Goal: Task Accomplishment & Management: Use online tool/utility

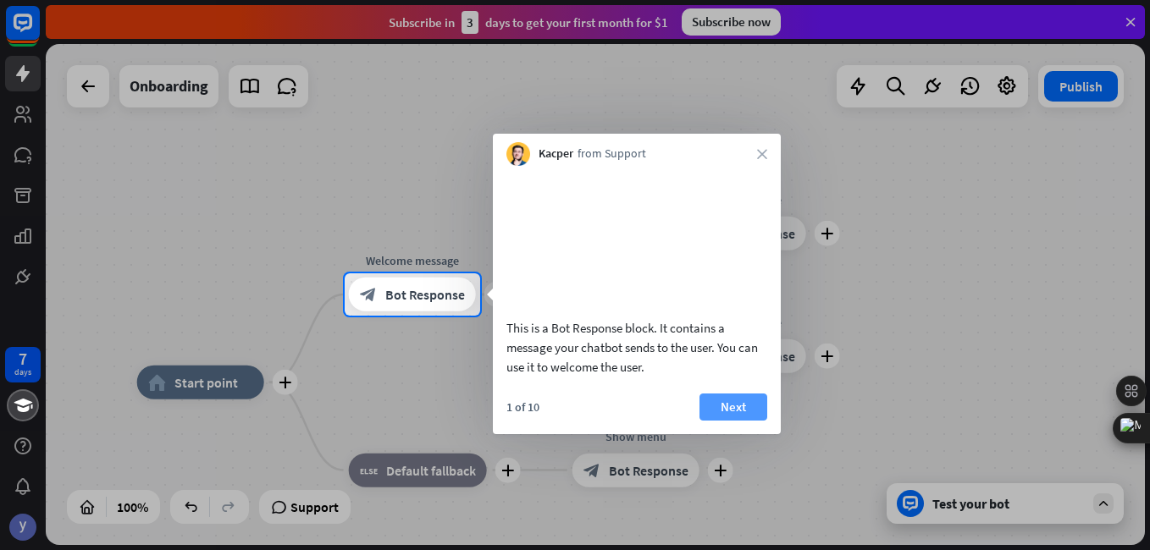
click at [723, 421] on button "Next" at bounding box center [734, 407] width 68 height 27
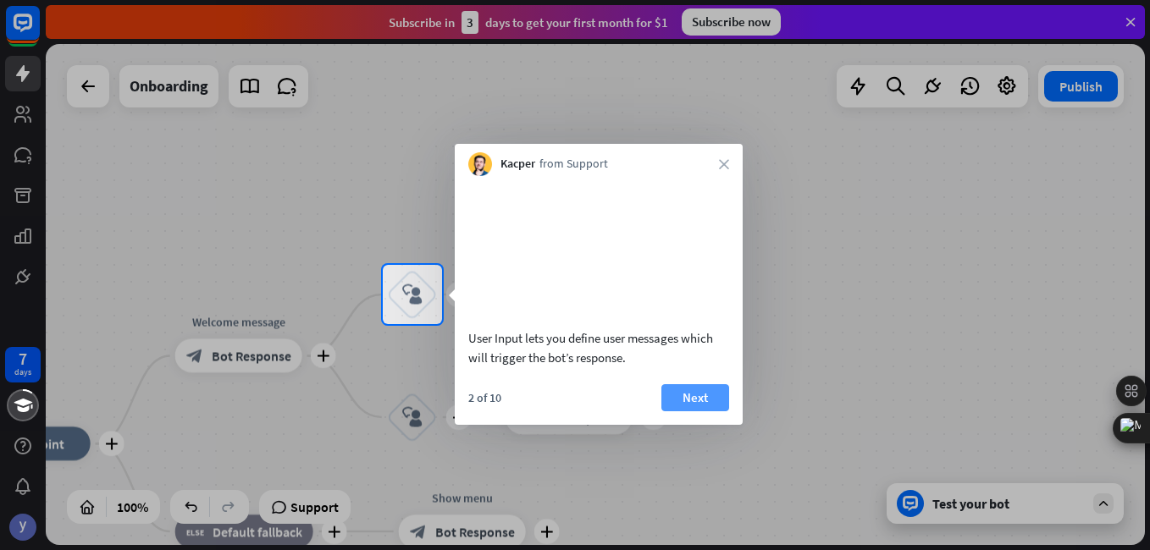
click at [680, 406] on button "Next" at bounding box center [695, 397] width 68 height 27
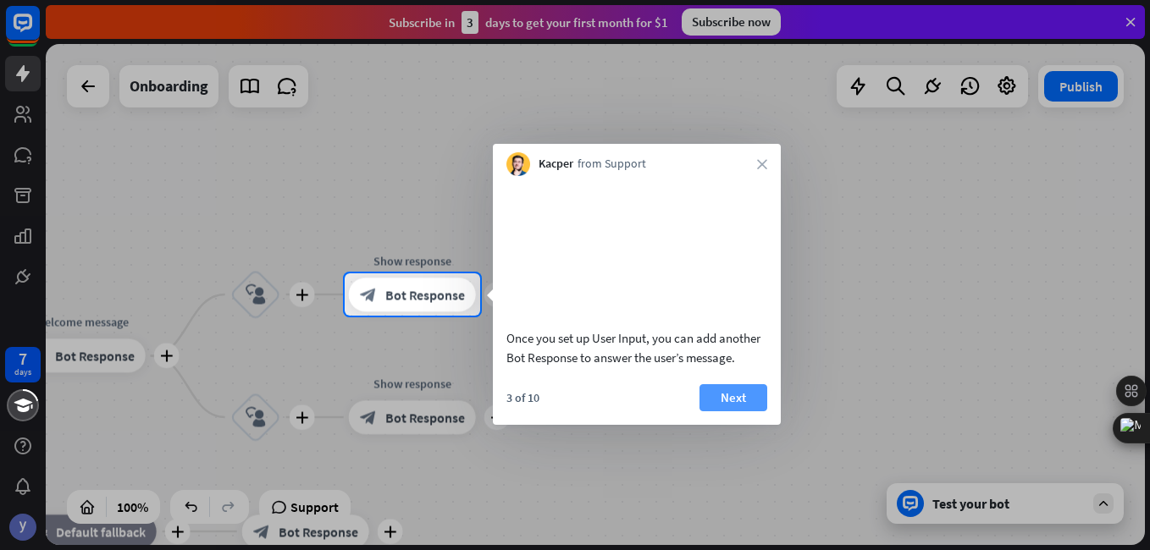
click at [727, 412] on button "Next" at bounding box center [734, 397] width 68 height 27
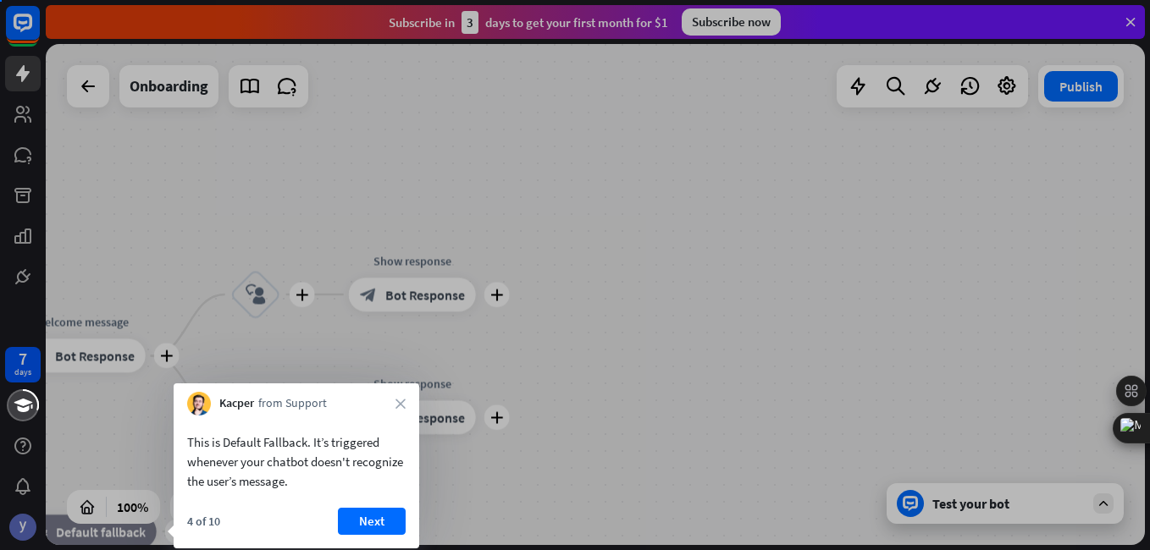
click at [727, 414] on div at bounding box center [575, 275] width 1150 height 550
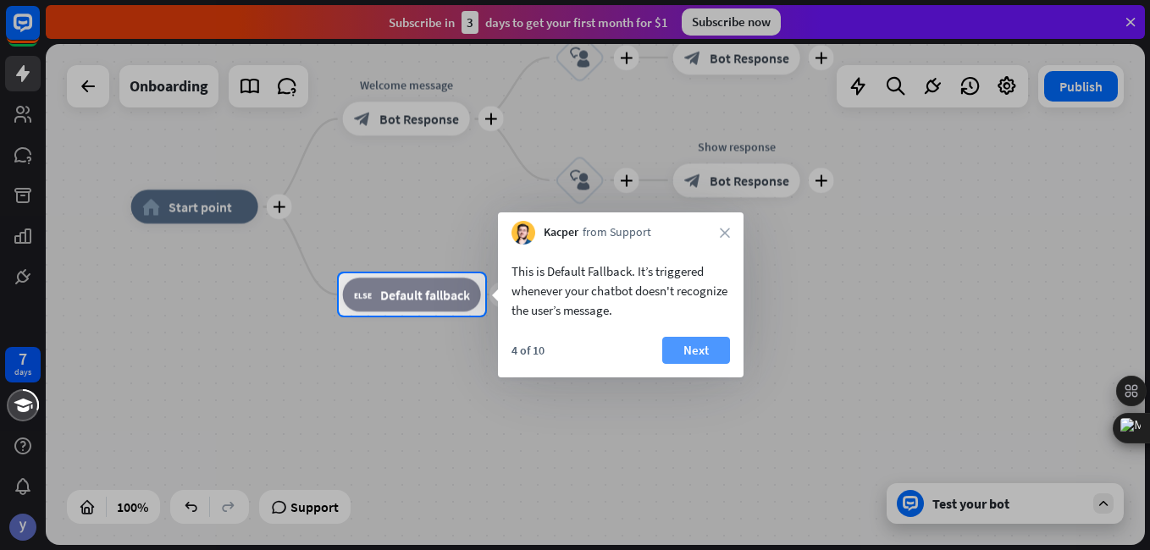
click at [695, 357] on button "Next" at bounding box center [696, 350] width 68 height 27
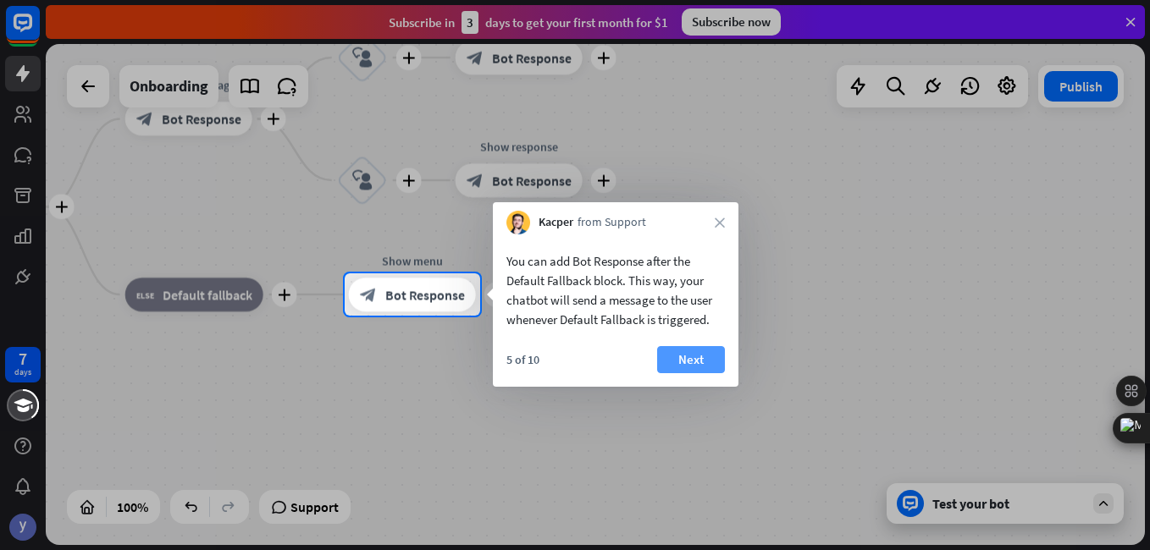
click at [692, 359] on button "Next" at bounding box center [691, 359] width 68 height 27
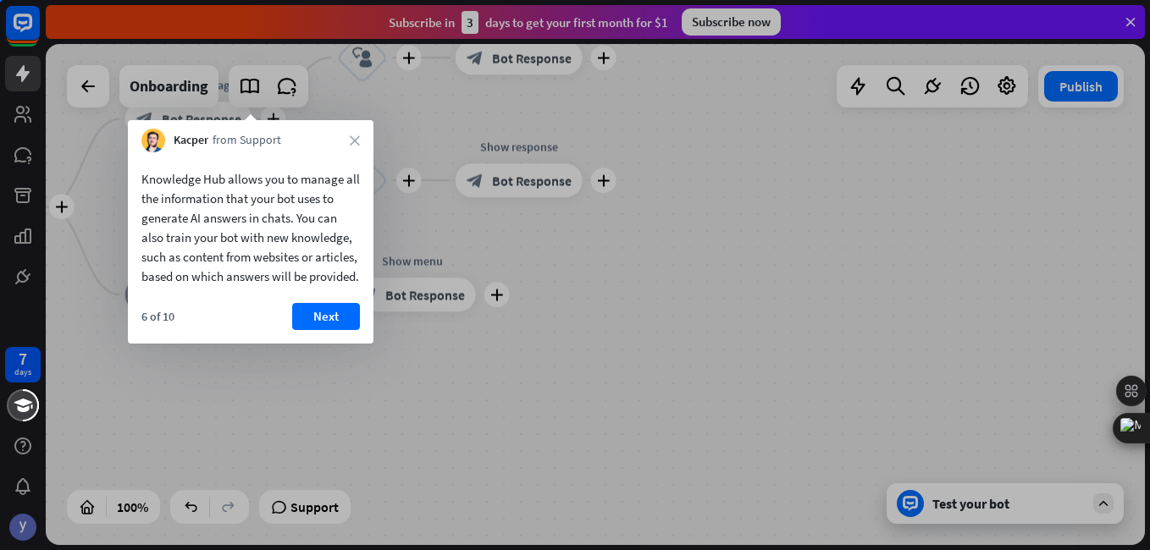
click at [692, 358] on div at bounding box center [575, 275] width 1150 height 550
click at [324, 330] on button "Next" at bounding box center [326, 316] width 68 height 27
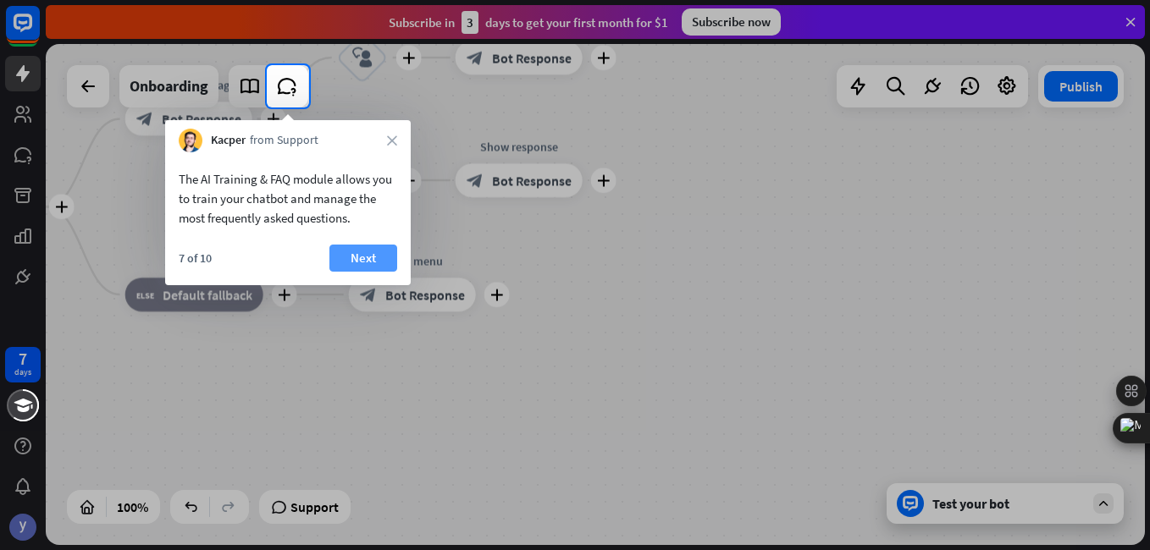
click at [360, 257] on button "Next" at bounding box center [363, 258] width 68 height 27
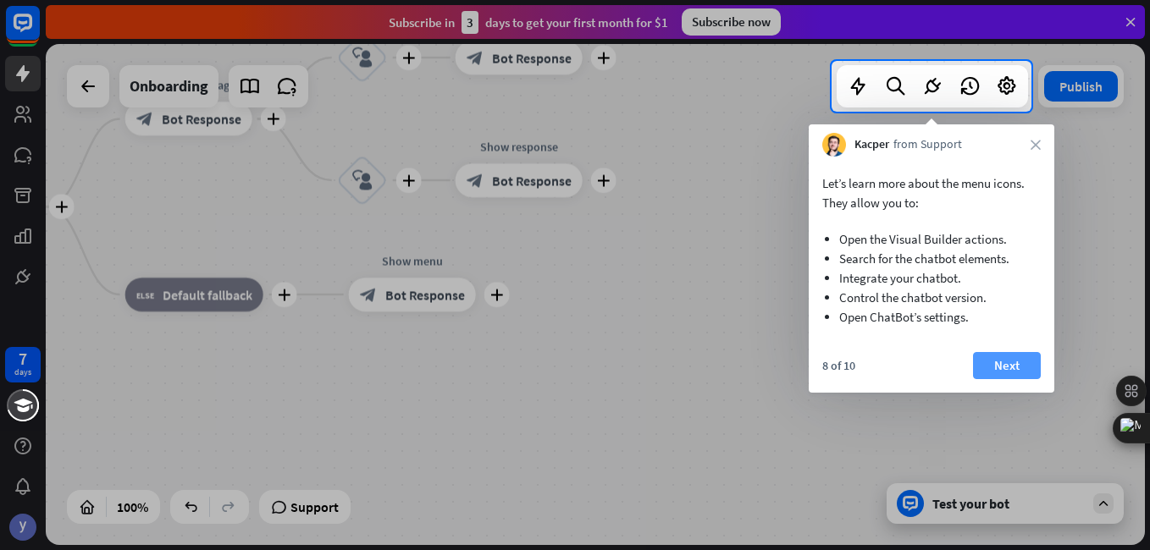
click at [1017, 368] on button "Next" at bounding box center [1007, 365] width 68 height 27
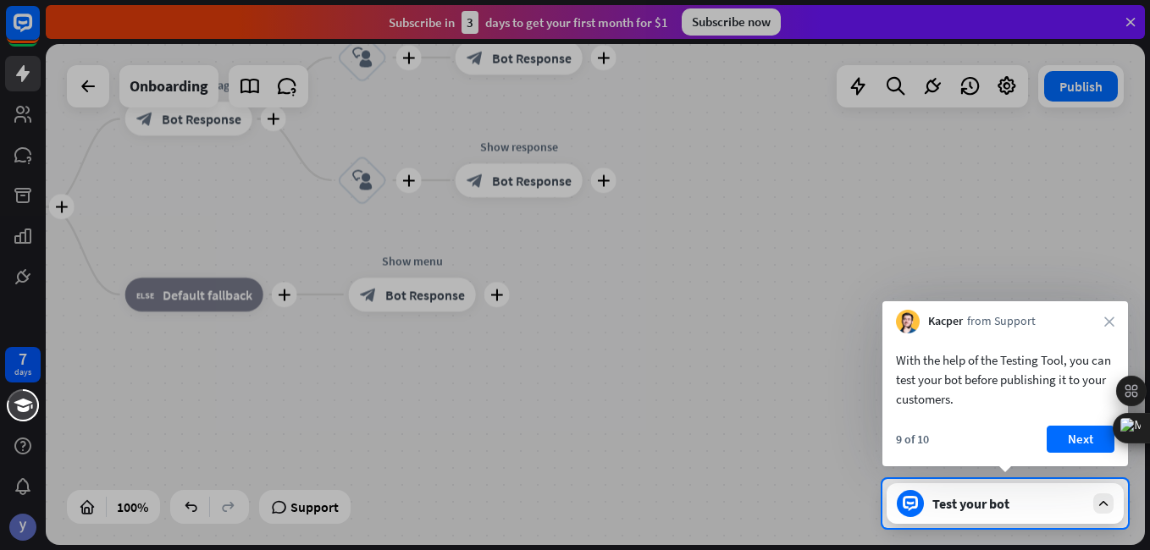
click at [1015, 514] on div "Test your bot" at bounding box center [1005, 504] width 237 height 41
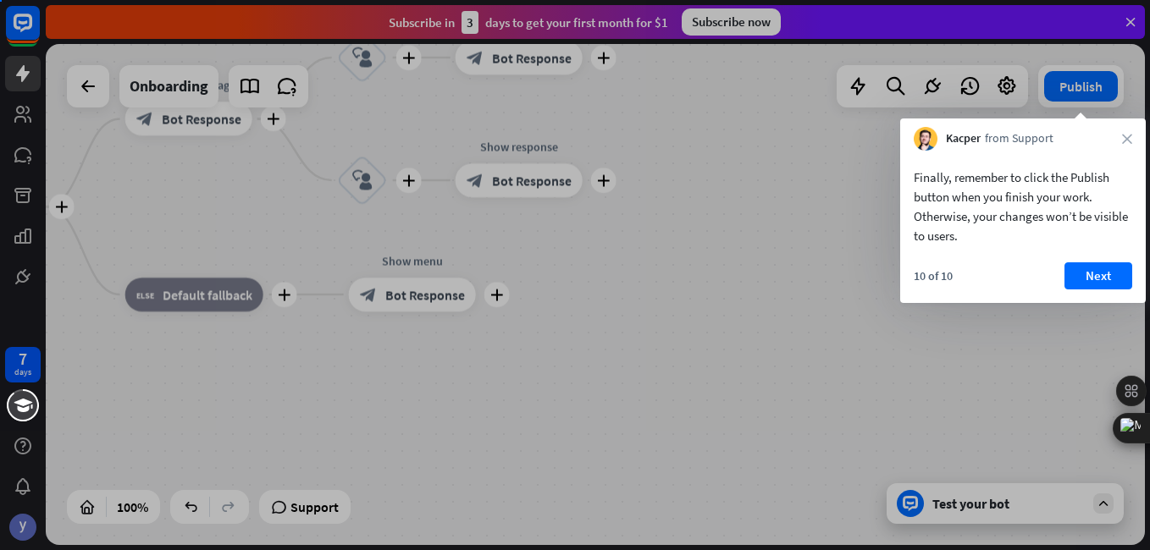
click at [1054, 429] on div at bounding box center [575, 275] width 1150 height 550
click at [1089, 269] on button "Next" at bounding box center [1099, 276] width 68 height 27
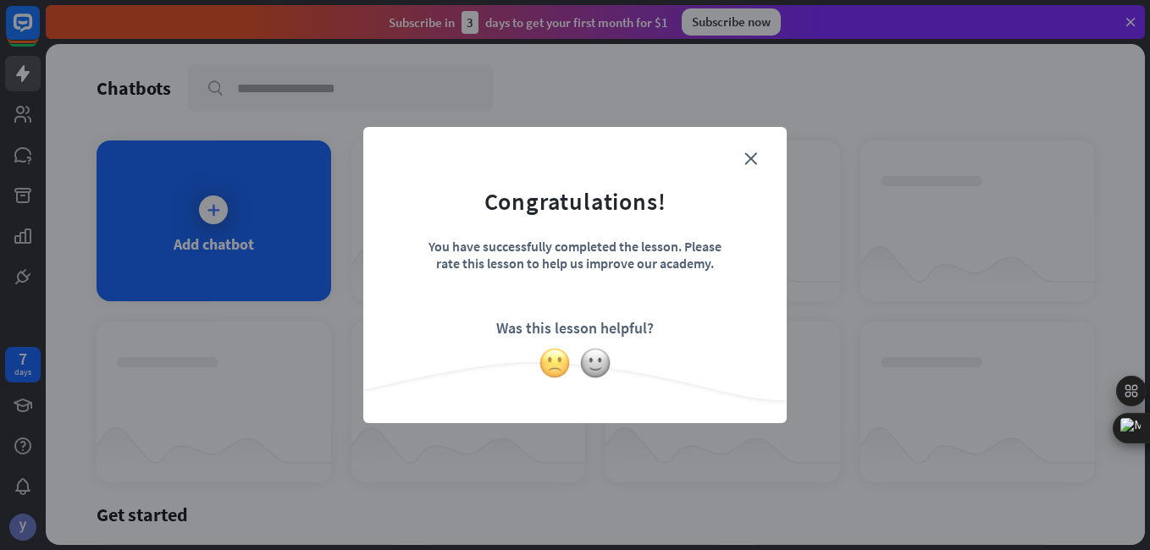
click at [546, 357] on img at bounding box center [555, 363] width 32 height 32
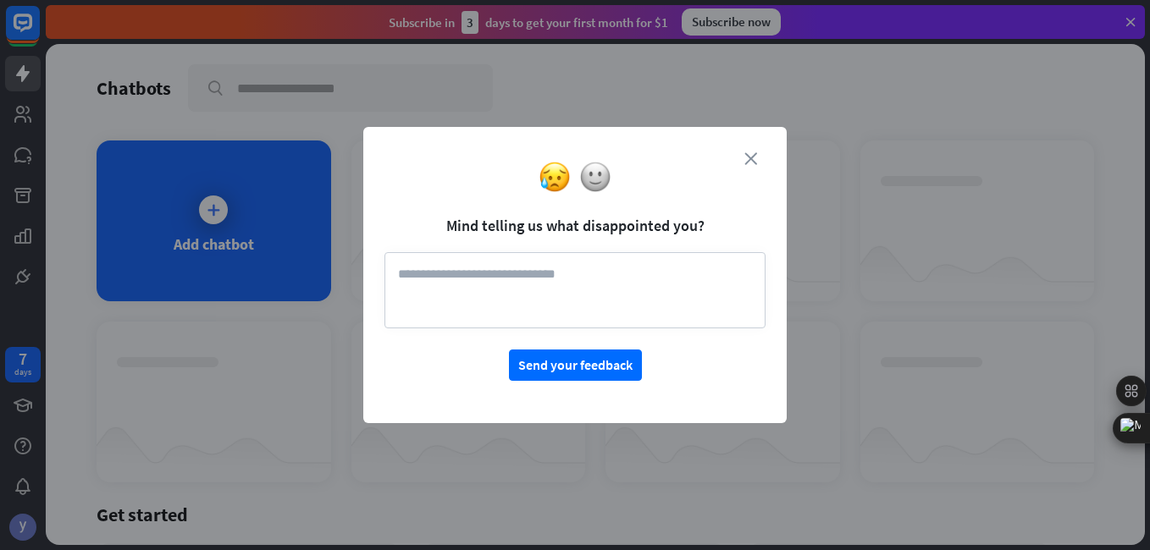
click at [750, 157] on icon "close" at bounding box center [750, 158] width 13 height 13
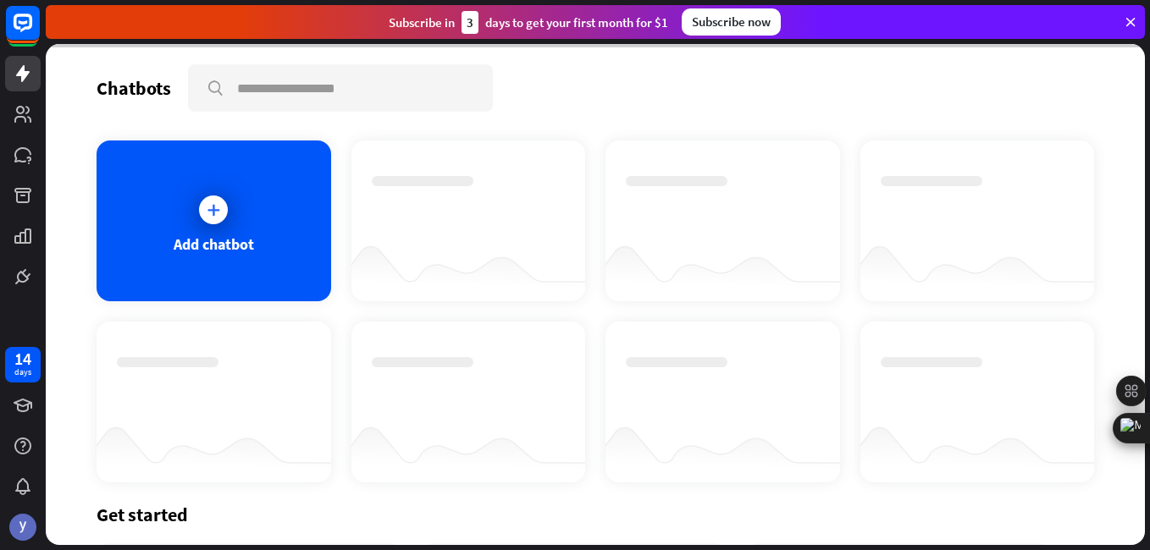
click at [221, 220] on div at bounding box center [595, 294] width 1099 height 501
click at [216, 204] on div at bounding box center [595, 294] width 1099 height 501
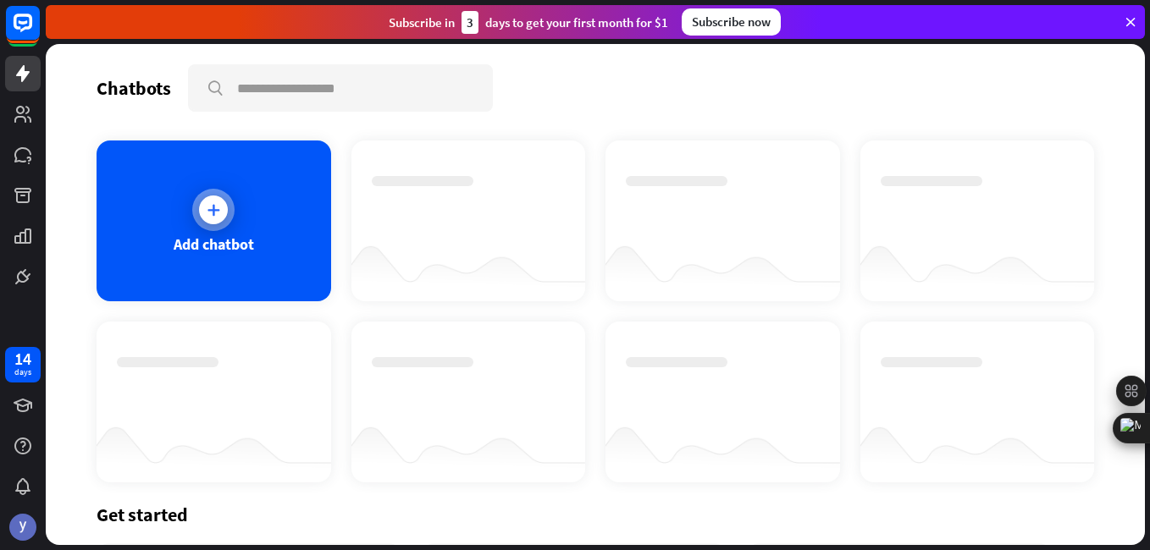
click at [224, 209] on div at bounding box center [213, 210] width 29 height 29
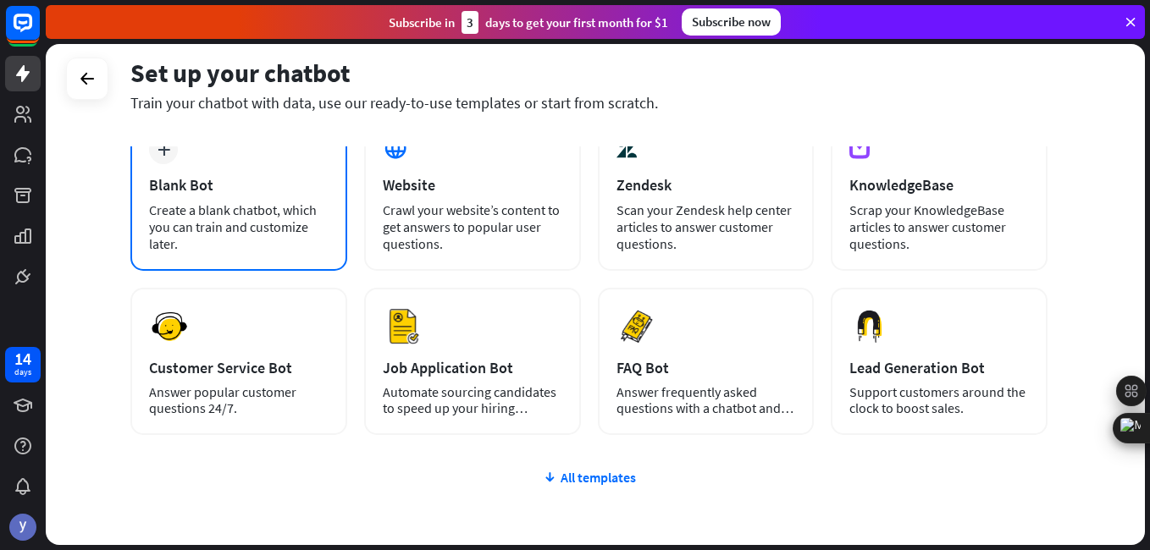
scroll to position [169, 0]
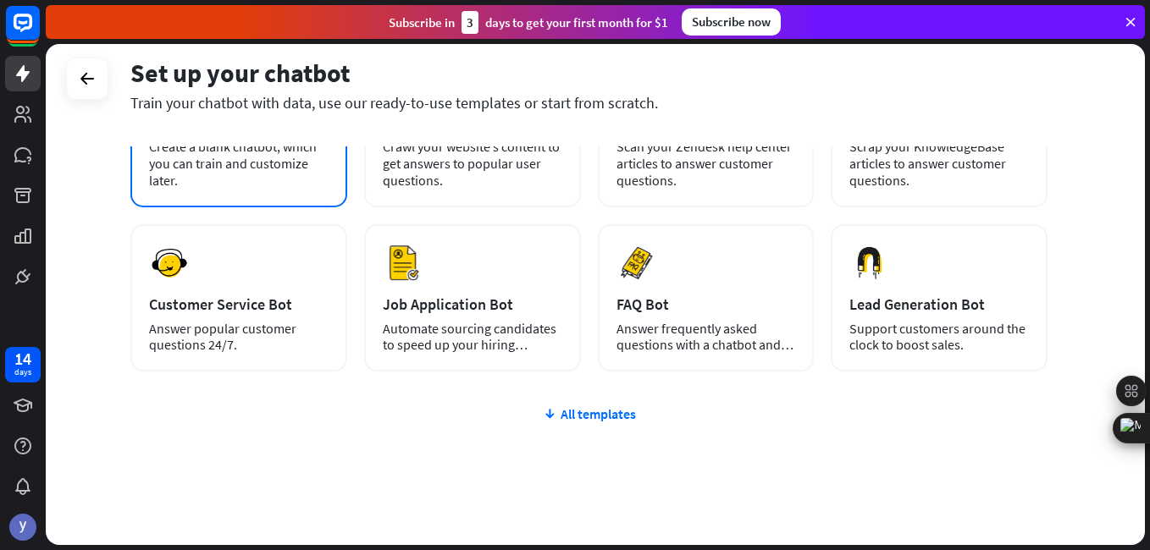
click at [232, 288] on div "Preview Customer Service Bot Answer popular customer questions 24/7." at bounding box center [238, 297] width 217 height 147
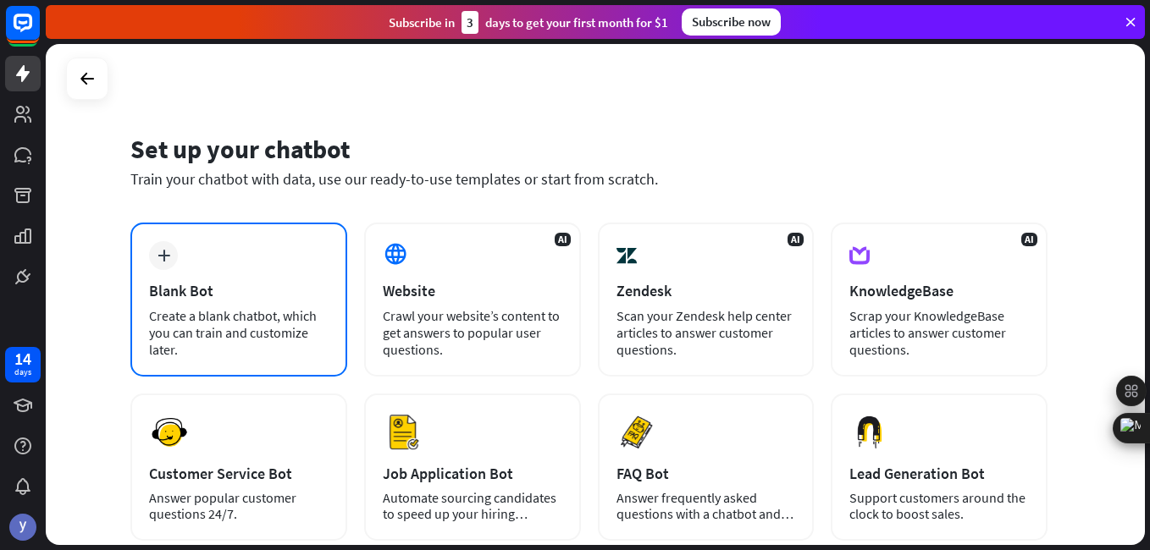
click at [273, 290] on div "Blank Bot" at bounding box center [239, 290] width 180 height 19
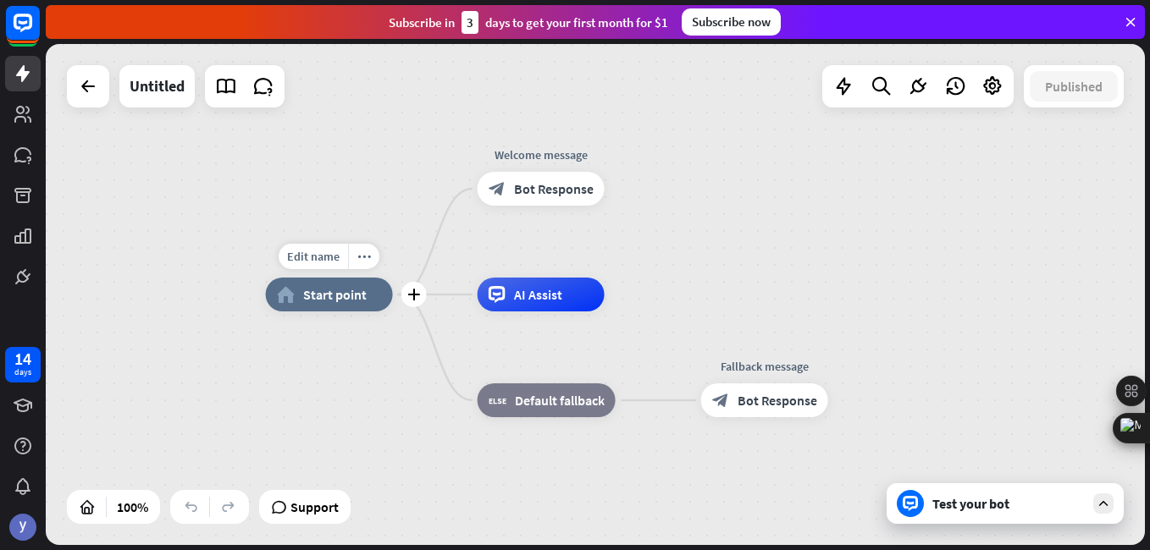
click at [311, 278] on div "Edit name more_horiz plus home_2 Start point" at bounding box center [329, 295] width 127 height 34
click at [314, 258] on span "Edit name" at bounding box center [313, 256] width 53 height 15
type input "**********"
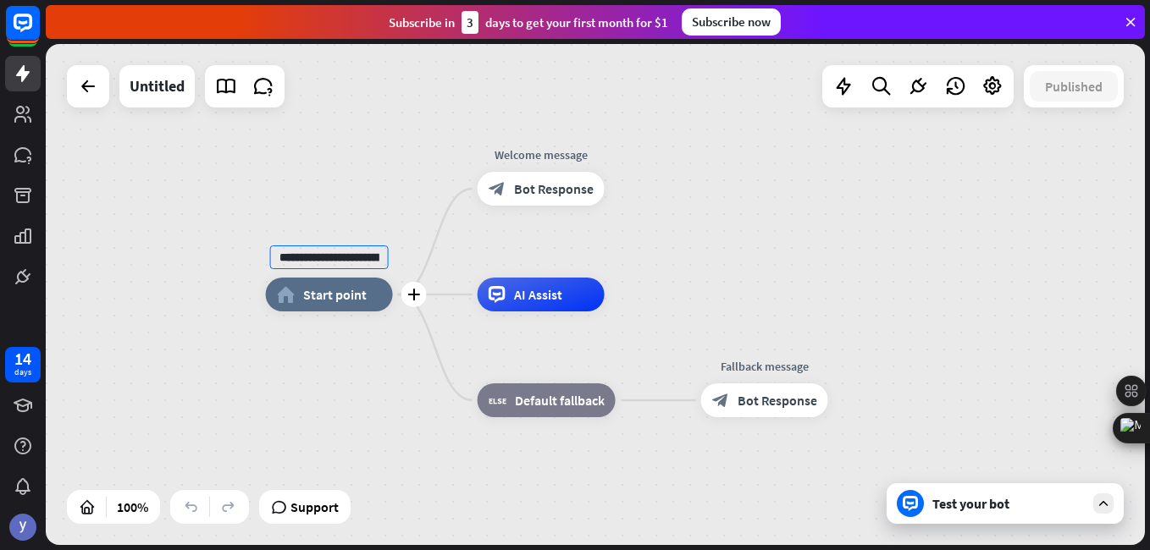
click at [340, 306] on div "**********" at bounding box center [595, 294] width 1099 height 501
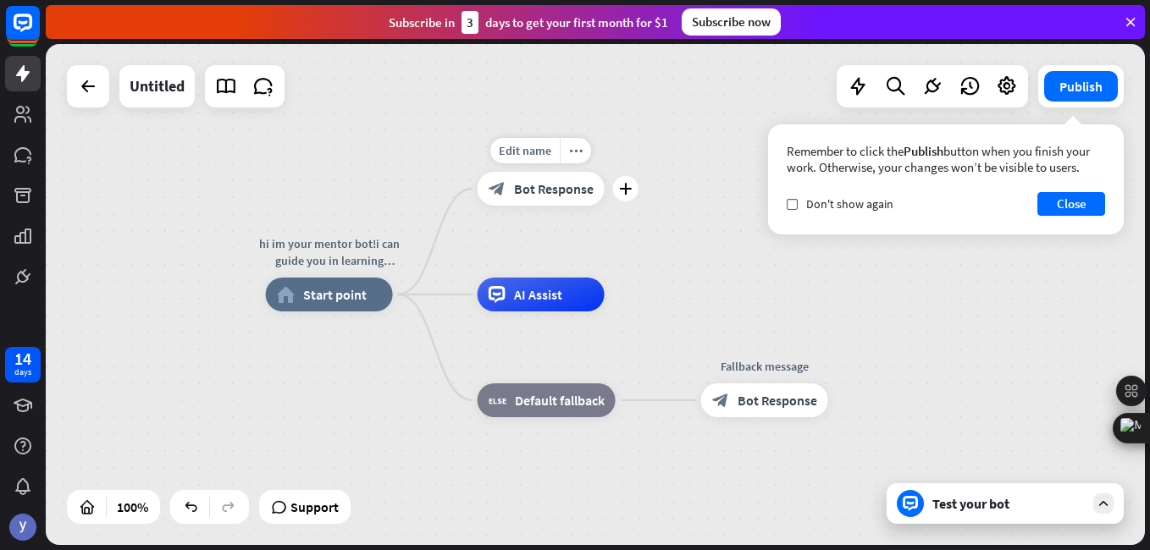
click at [553, 185] on span "Bot Response" at bounding box center [554, 188] width 80 height 17
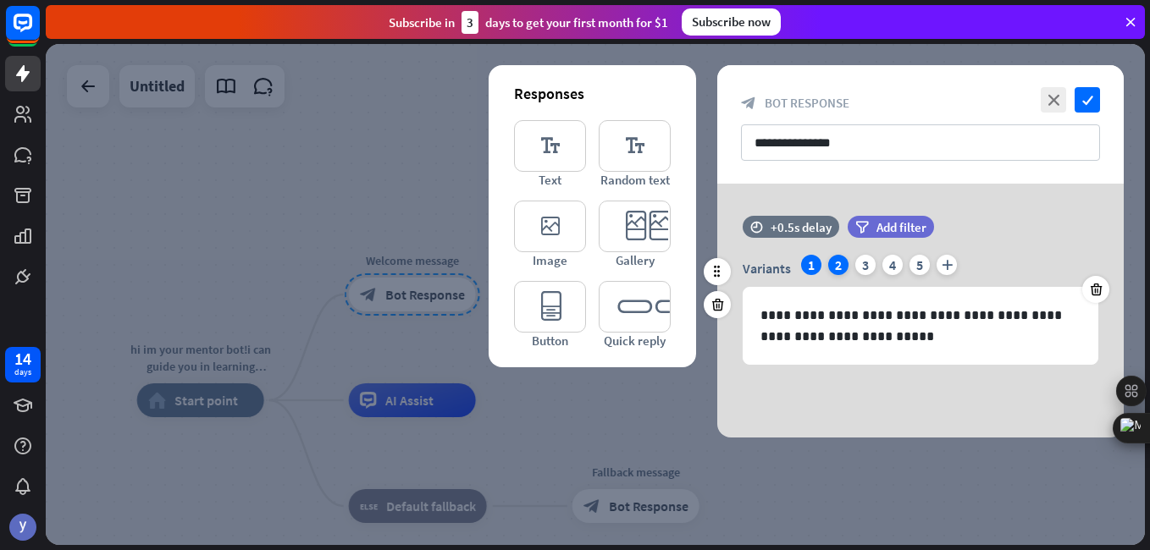
click at [831, 263] on div "2" at bounding box center [838, 265] width 20 height 20
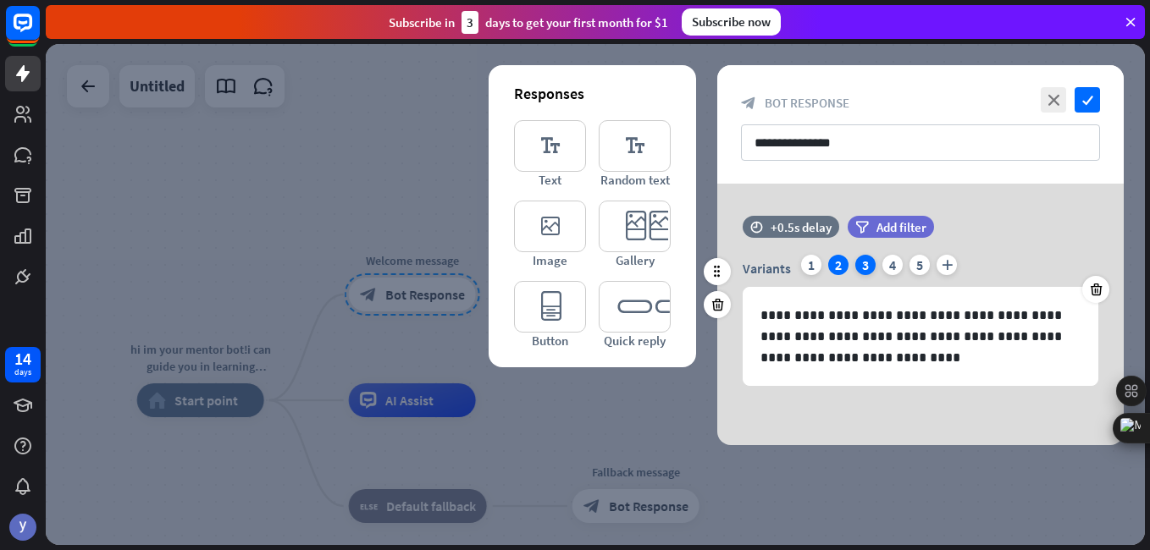
click at [866, 264] on div "3" at bounding box center [865, 265] width 20 height 20
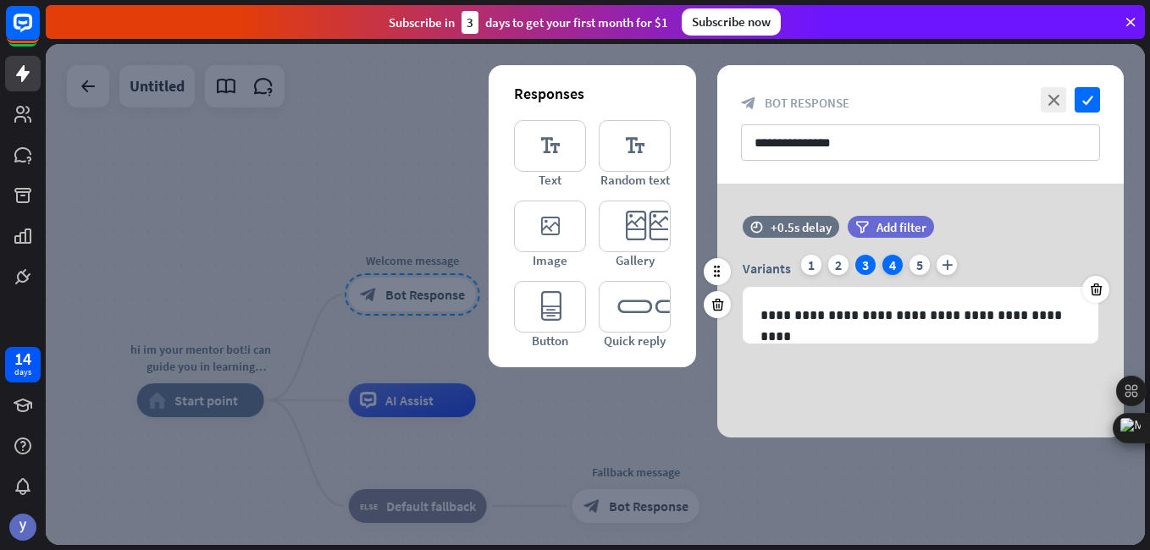
drag, startPoint x: 866, startPoint y: 264, endPoint x: 899, endPoint y: 265, distance: 32.2
click at [899, 265] on div "4" at bounding box center [892, 265] width 20 height 20
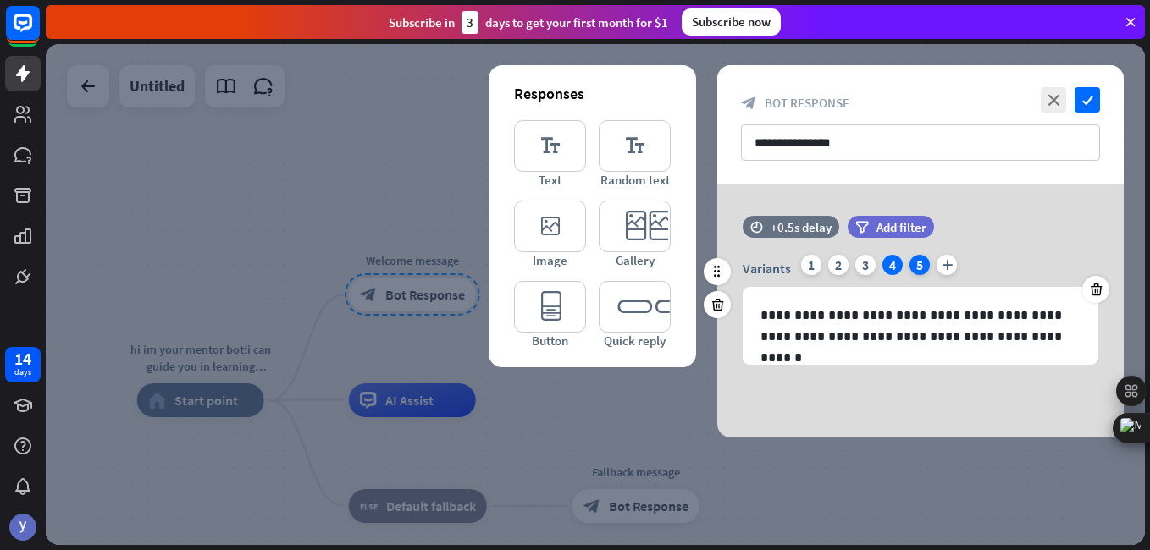
click at [922, 266] on div "5" at bounding box center [920, 265] width 20 height 20
click at [943, 264] on icon "plus" at bounding box center [947, 265] width 20 height 20
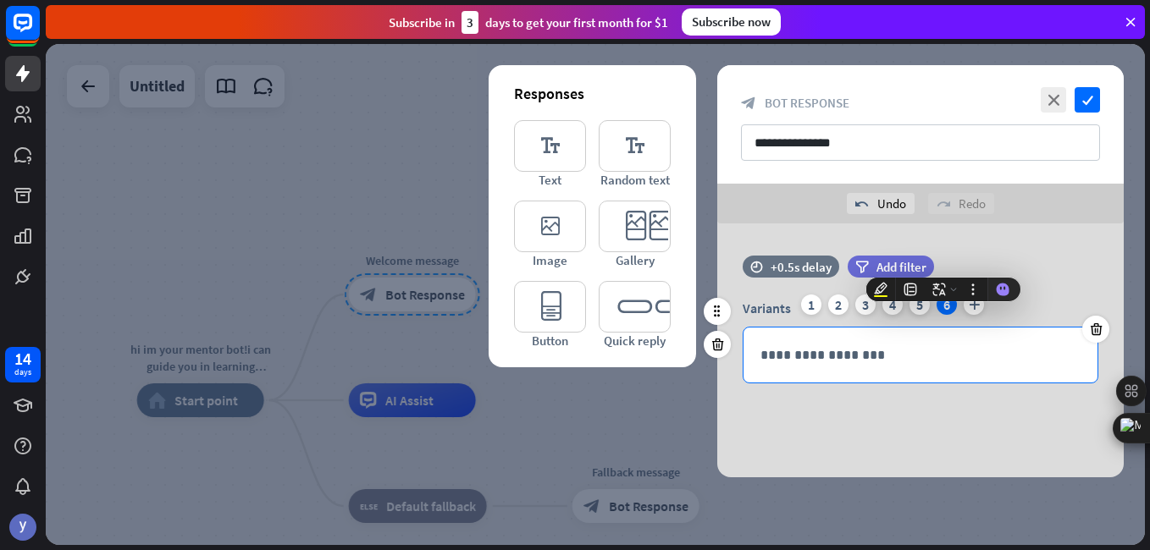
click at [789, 351] on p "**********" at bounding box center [921, 355] width 320 height 21
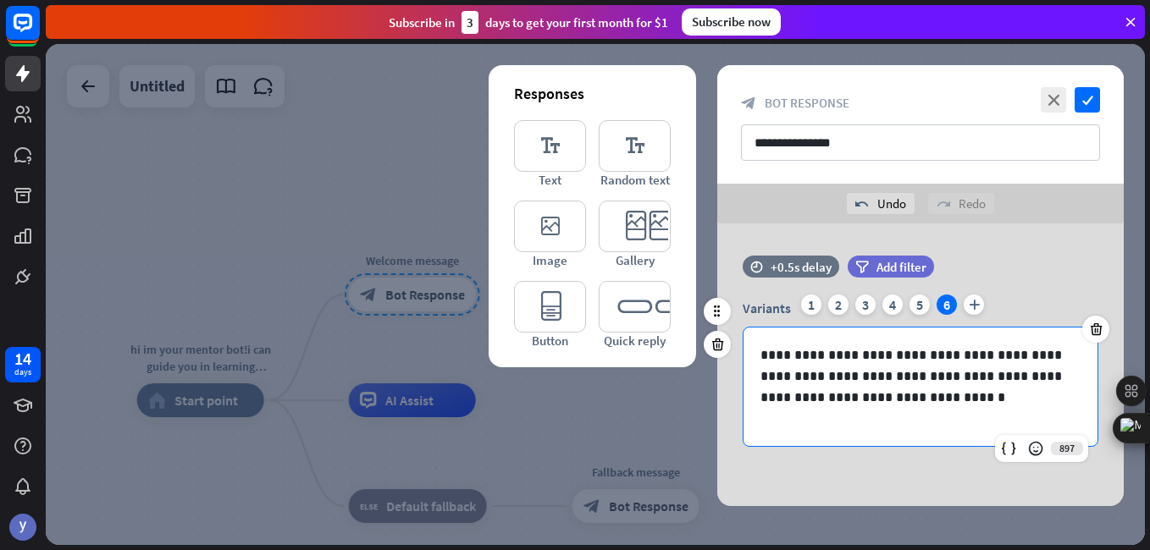
click at [806, 396] on p "**********" at bounding box center [921, 377] width 320 height 64
click at [779, 399] on p "**********" at bounding box center [921, 377] width 320 height 64
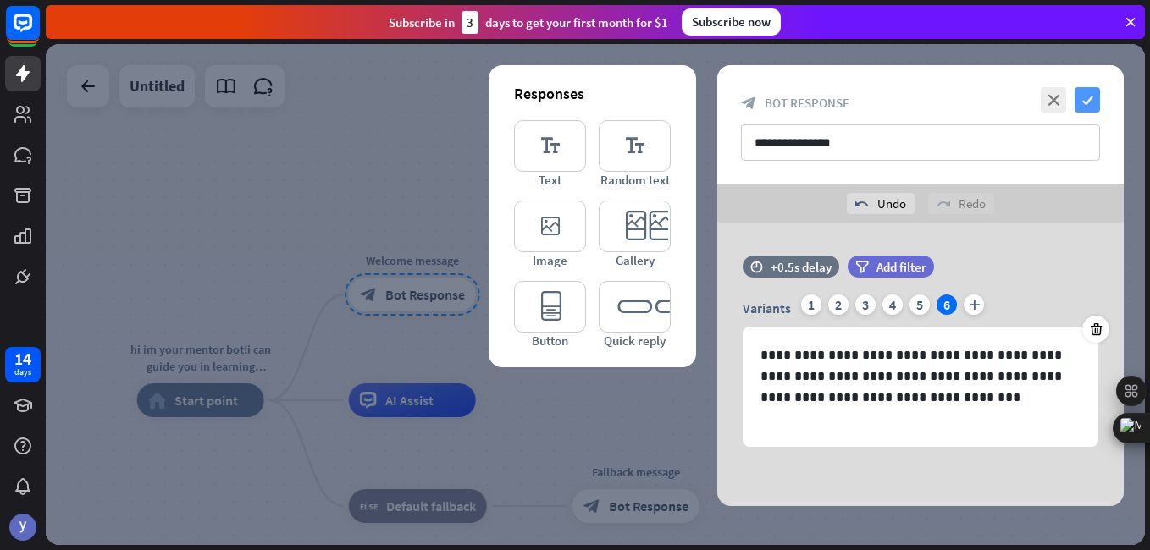
click at [1085, 98] on icon "check" at bounding box center [1087, 99] width 25 height 25
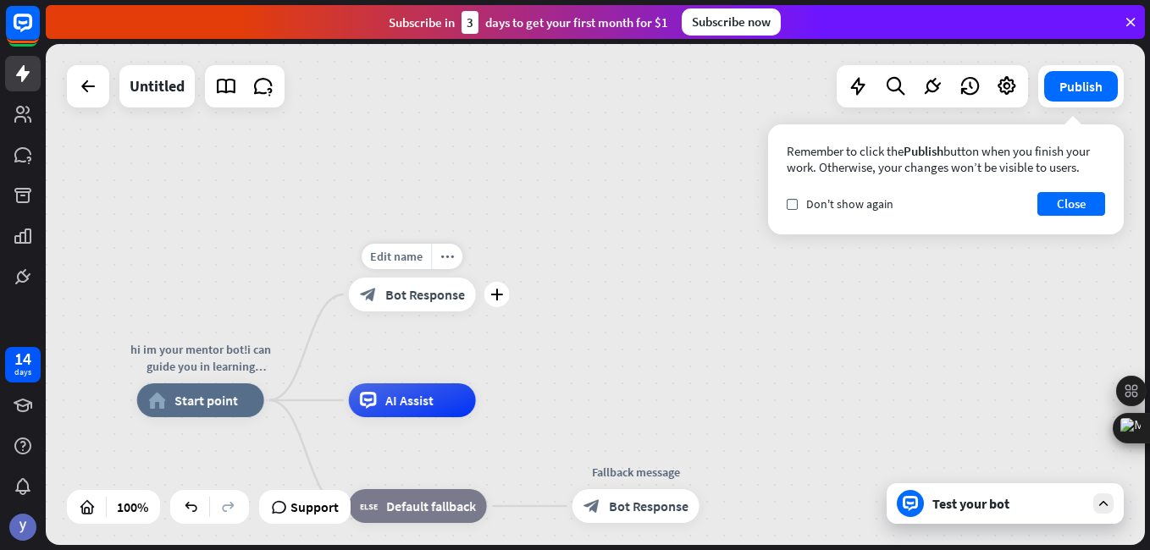
click at [418, 294] on span "Bot Response" at bounding box center [425, 294] width 80 height 17
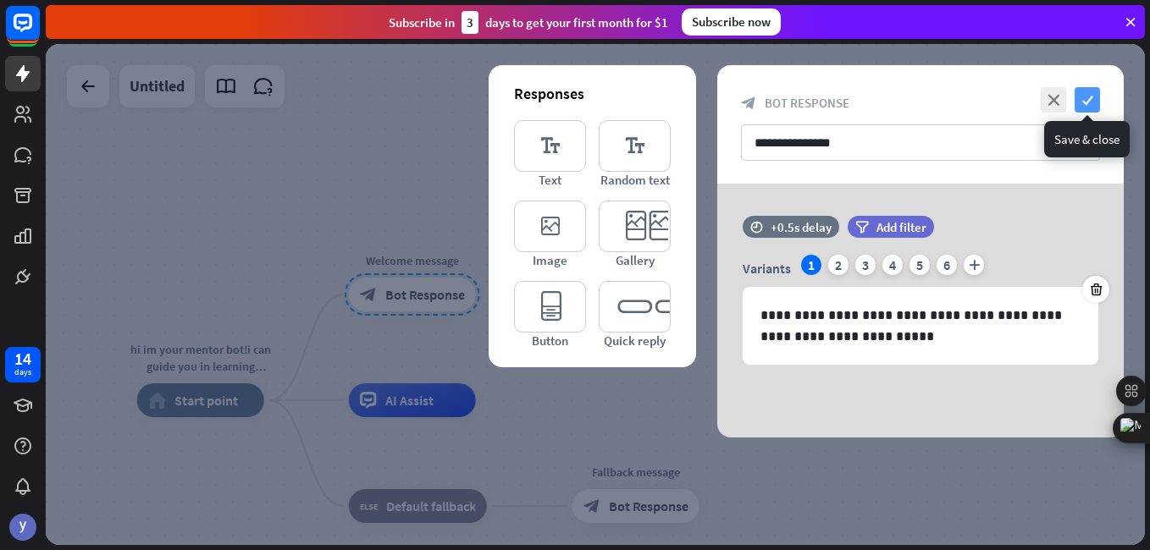
click at [1080, 99] on icon "check" at bounding box center [1087, 99] width 25 height 25
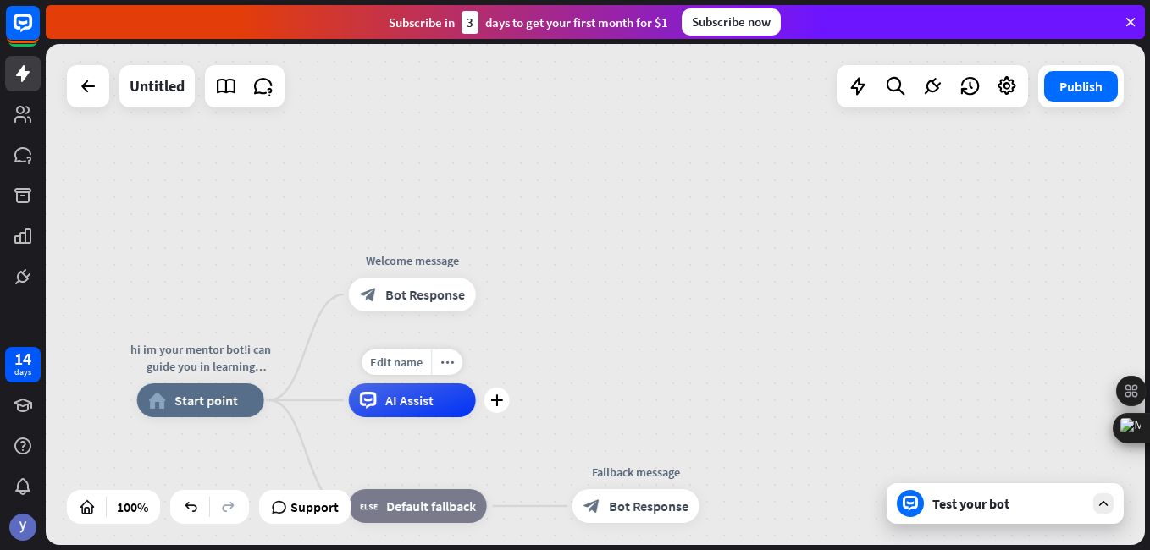
click at [413, 410] on div "AI Assist" at bounding box center [412, 401] width 127 height 34
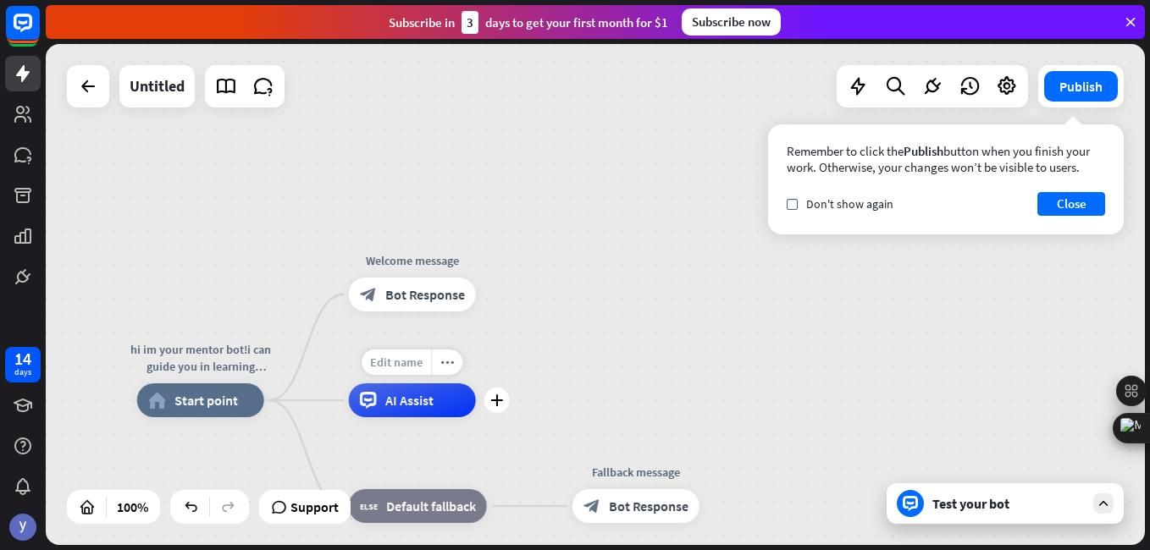
click at [415, 367] on span "Edit name" at bounding box center [396, 362] width 53 height 15
click at [422, 405] on span "AI Assist" at bounding box center [409, 400] width 48 height 17
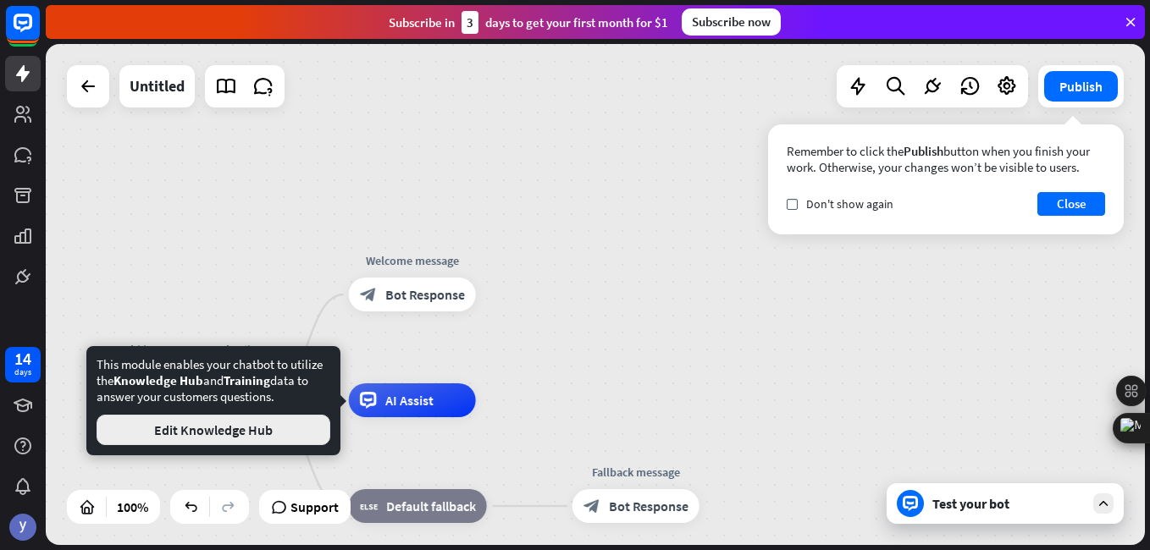
click at [304, 433] on button "Edit Knowledge Hub" at bounding box center [214, 430] width 234 height 30
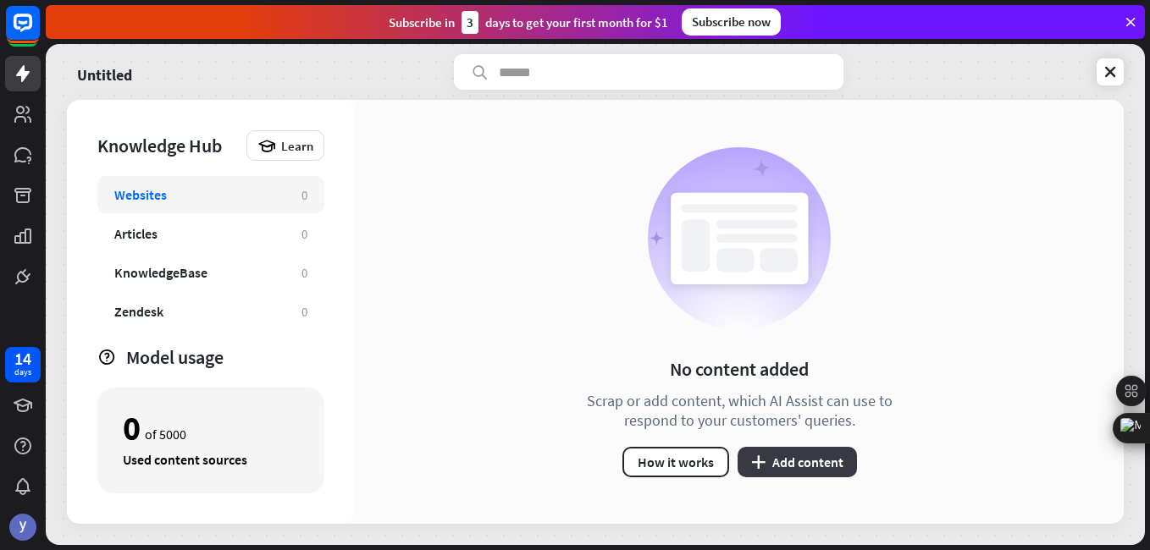
click at [776, 465] on button "plus Add content" at bounding box center [797, 462] width 119 height 30
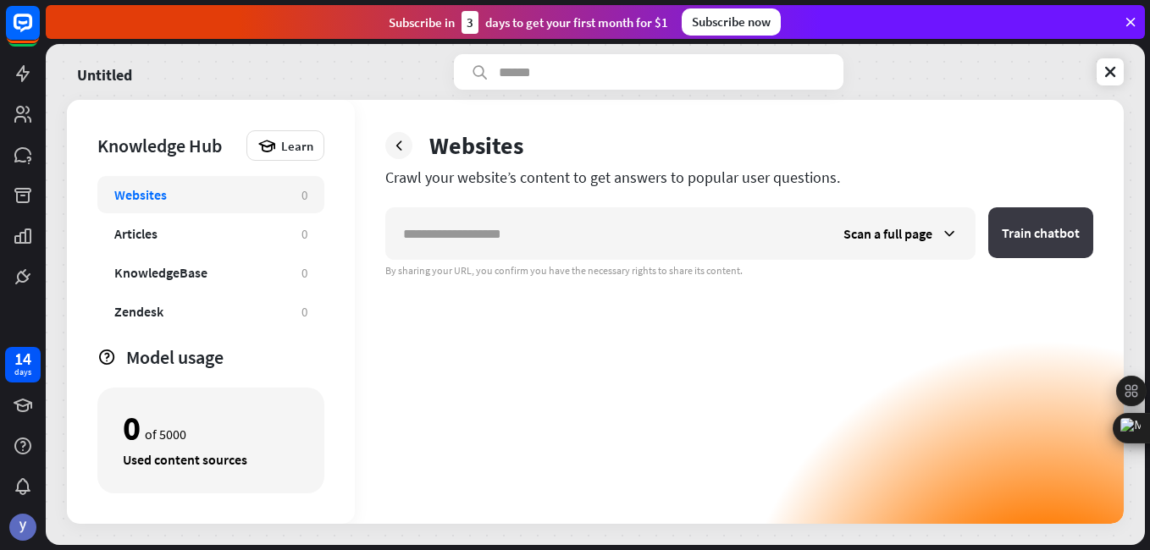
click at [1037, 228] on button "Train chatbot" at bounding box center [1040, 232] width 105 height 51
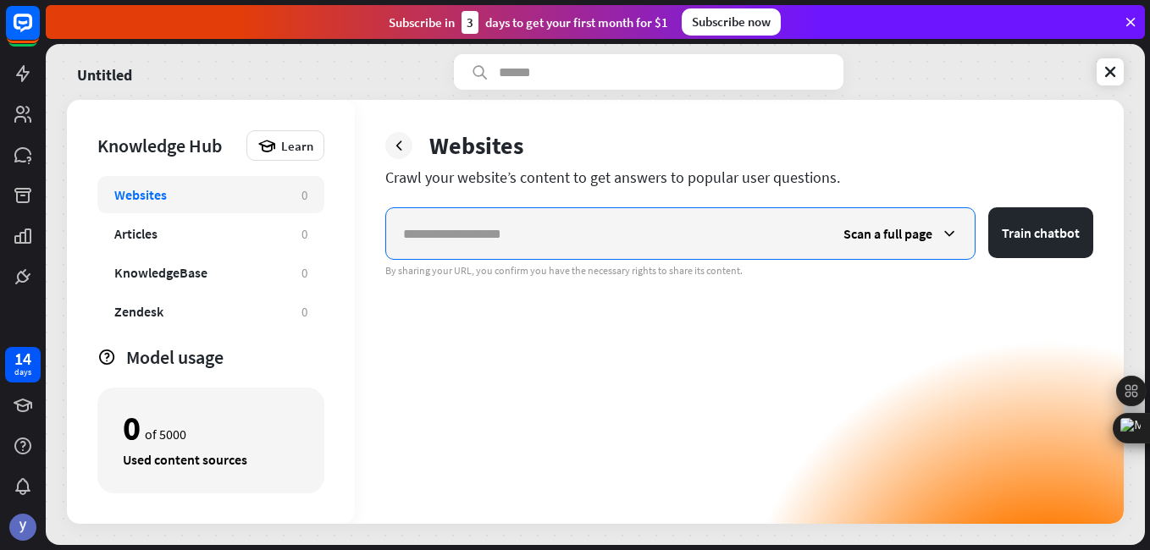
paste input "**********"
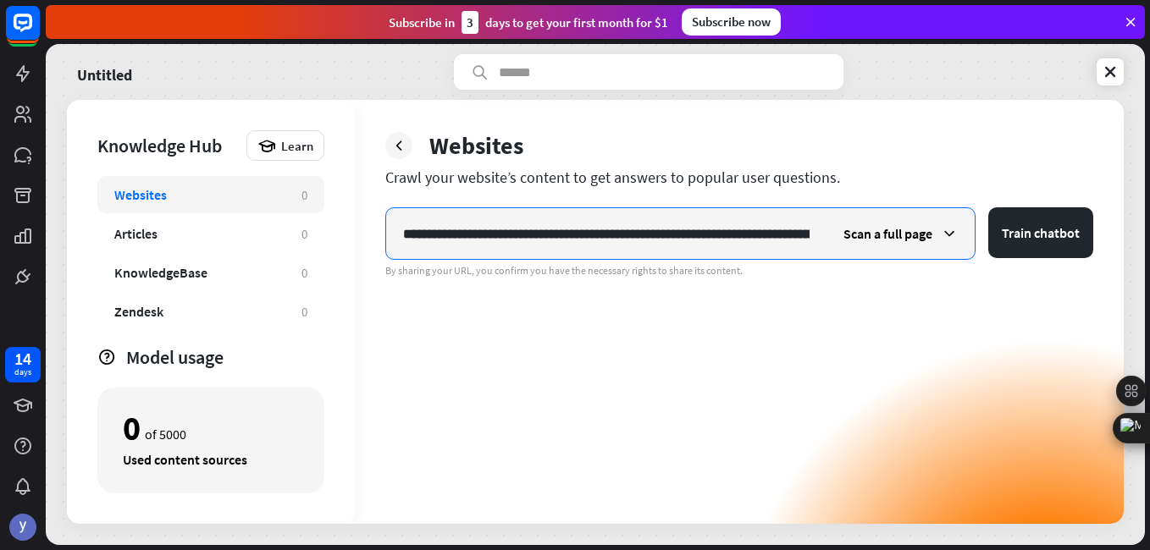
scroll to position [0, 1175]
type input "**********"
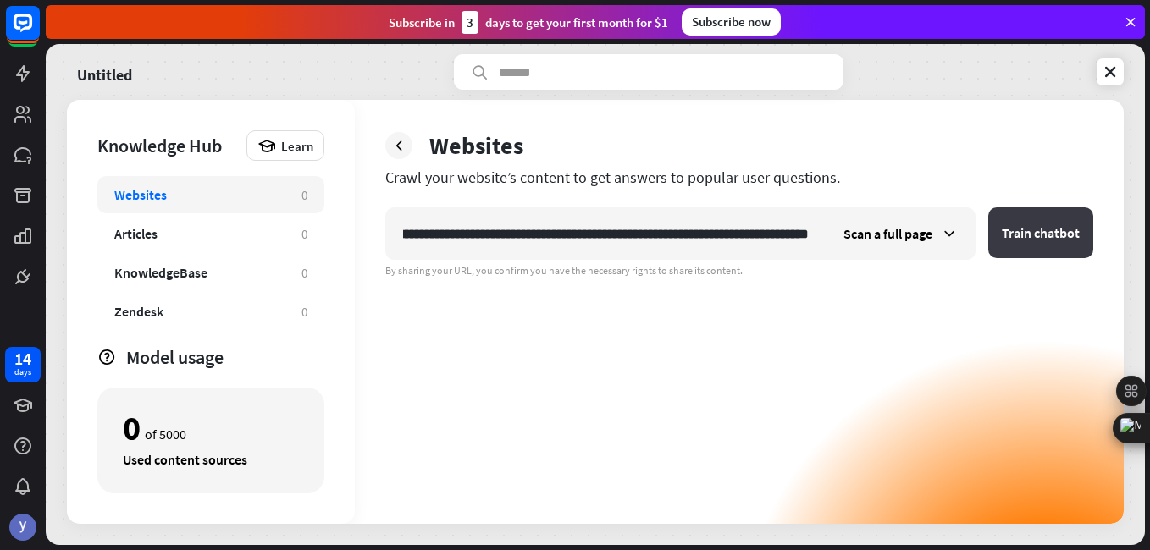
scroll to position [0, 0]
click at [1054, 238] on button "Train chatbot" at bounding box center [1040, 232] width 105 height 51
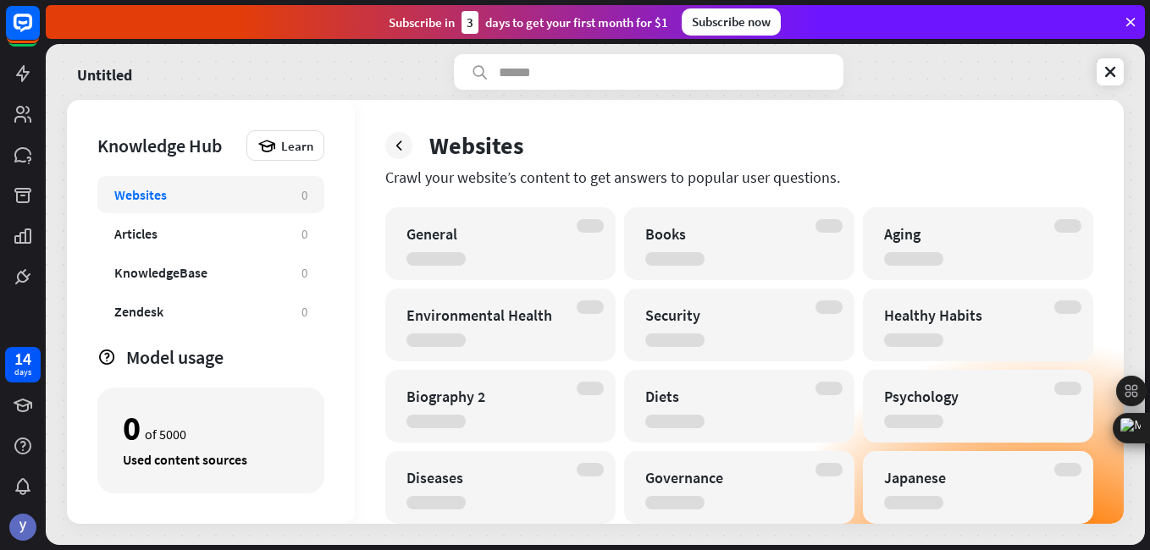
click at [512, 232] on div "General" at bounding box center [486, 233] width 158 height 19
